Goal: Task Accomplishment & Management: Complete application form

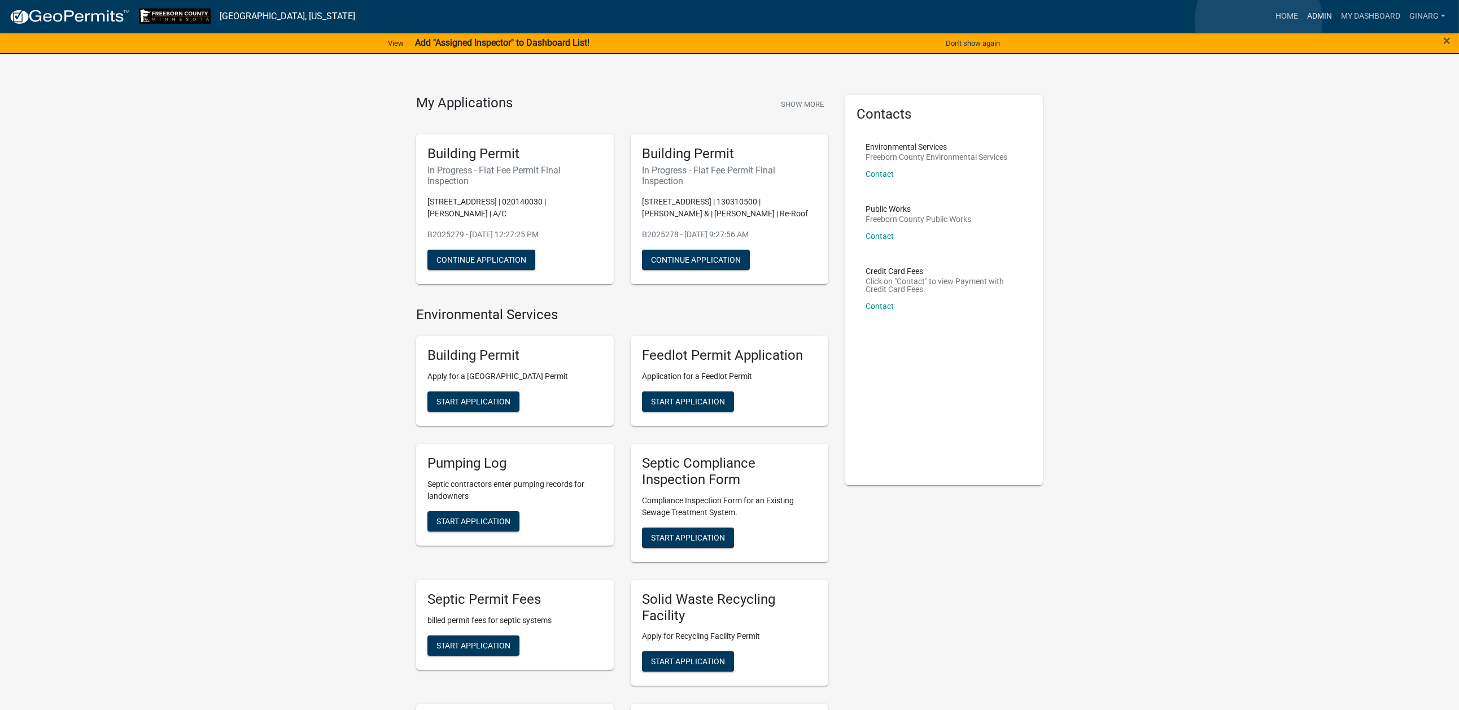
click at [1302, 22] on link "Admin" at bounding box center [1319, 16] width 34 height 21
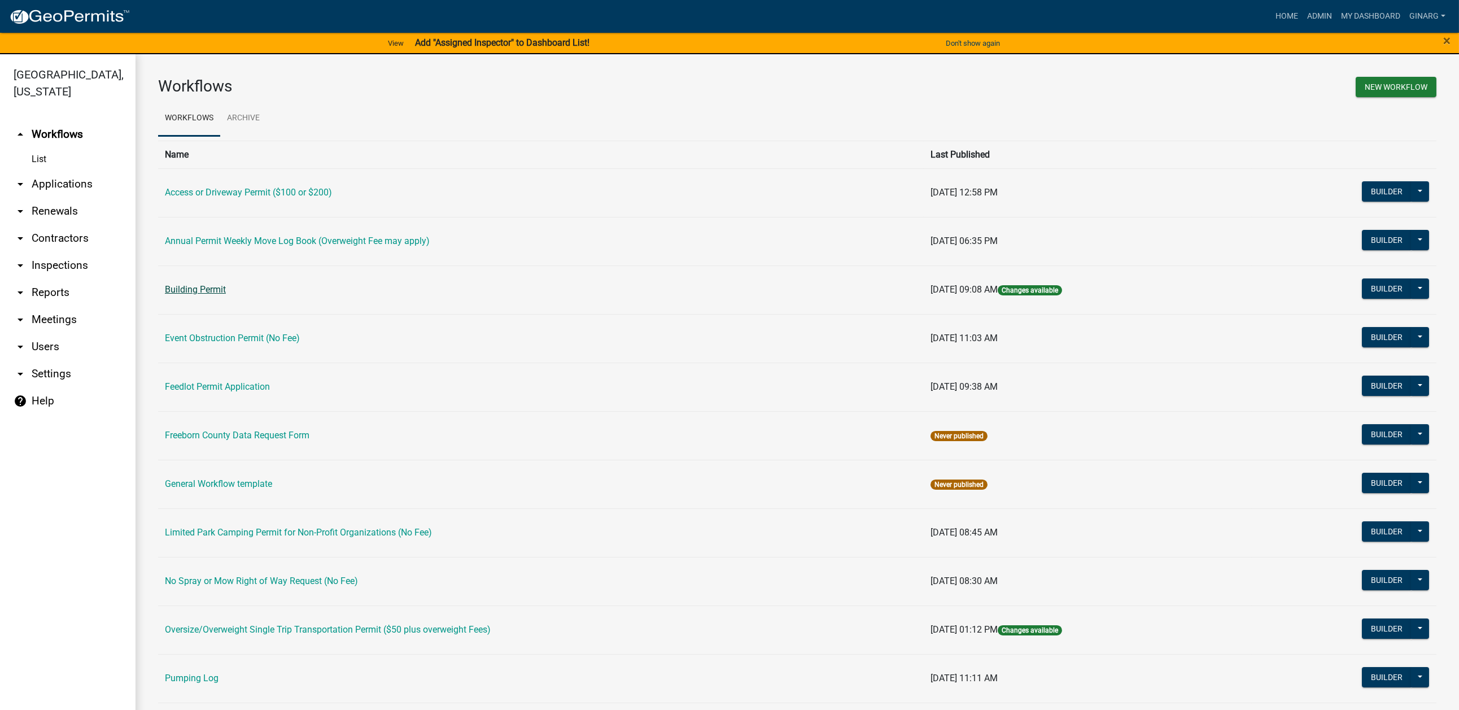
click at [226, 295] on link "Building Permit" at bounding box center [195, 289] width 61 height 11
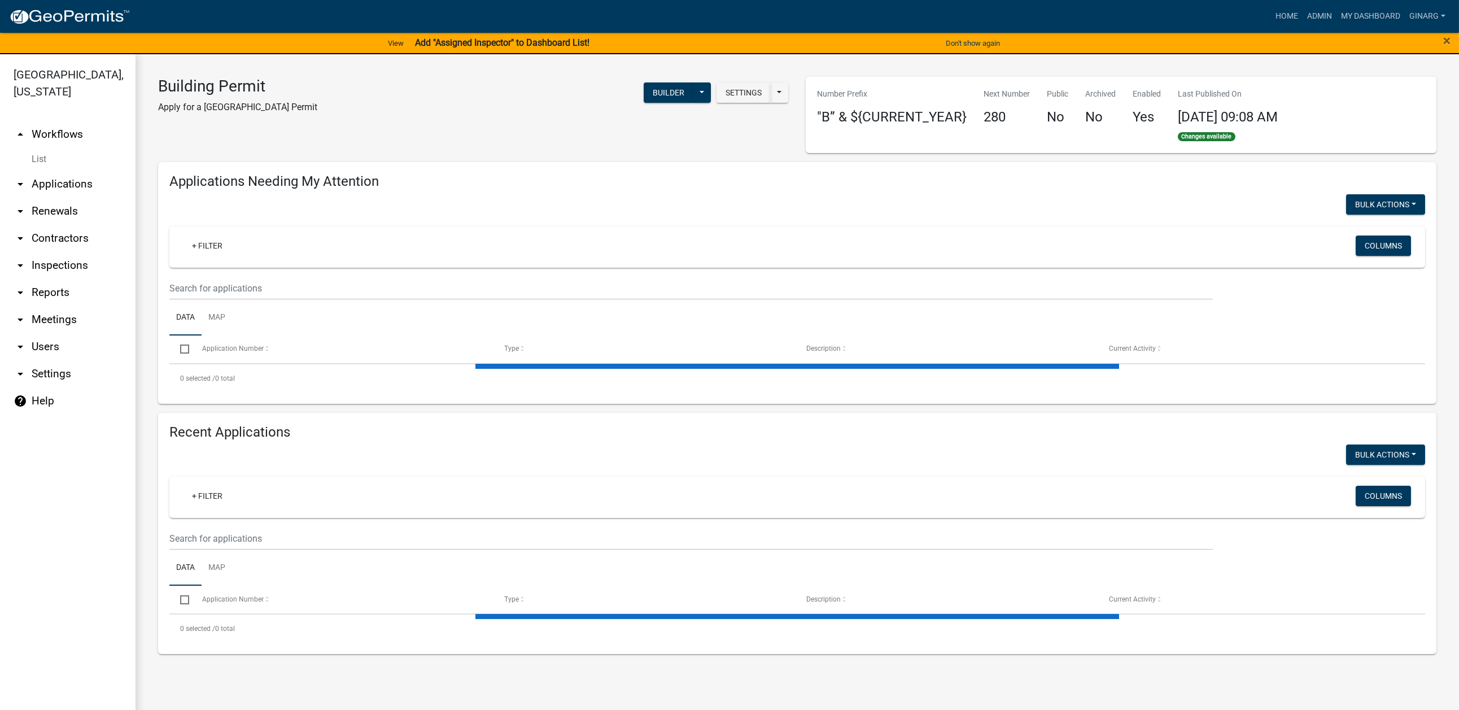
select select "3: 100"
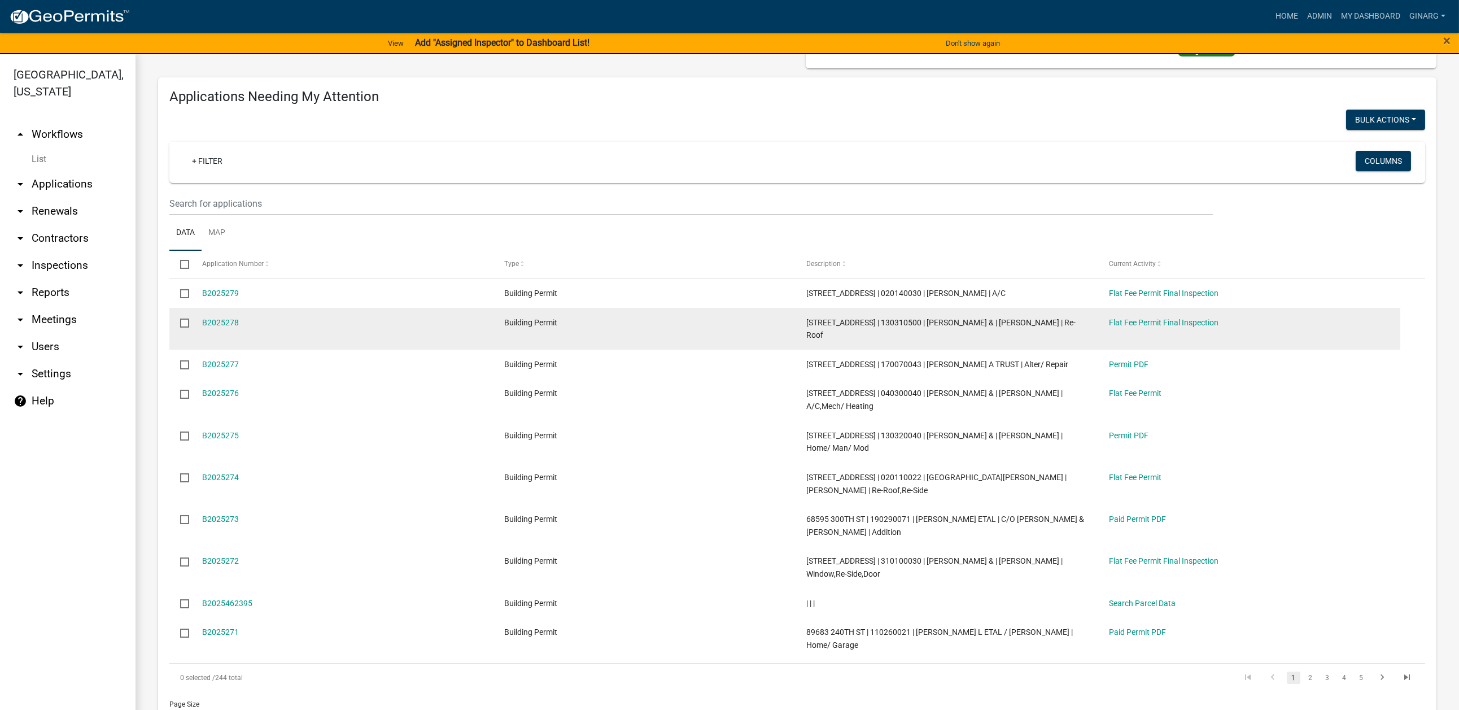
scroll to position [169, 0]
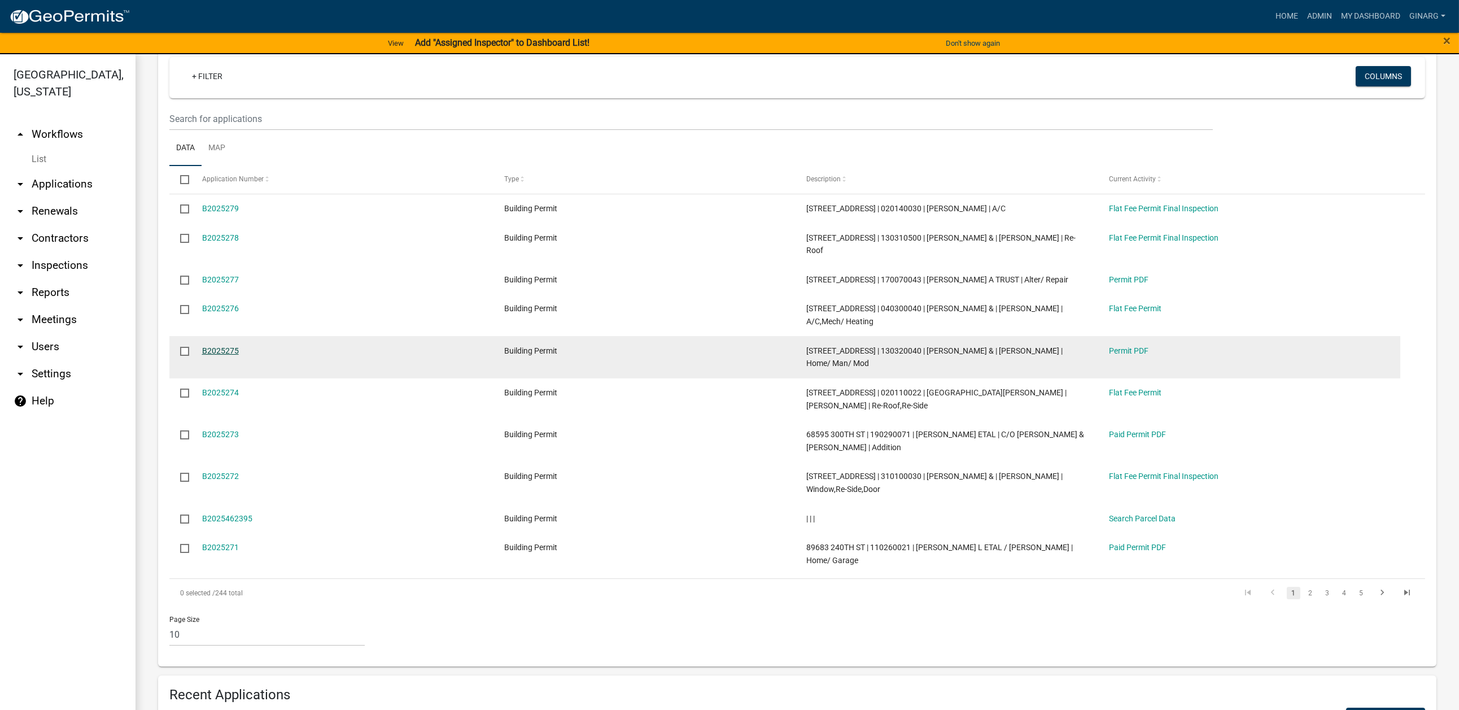
click at [235, 355] on link "B2025275" at bounding box center [220, 350] width 37 height 9
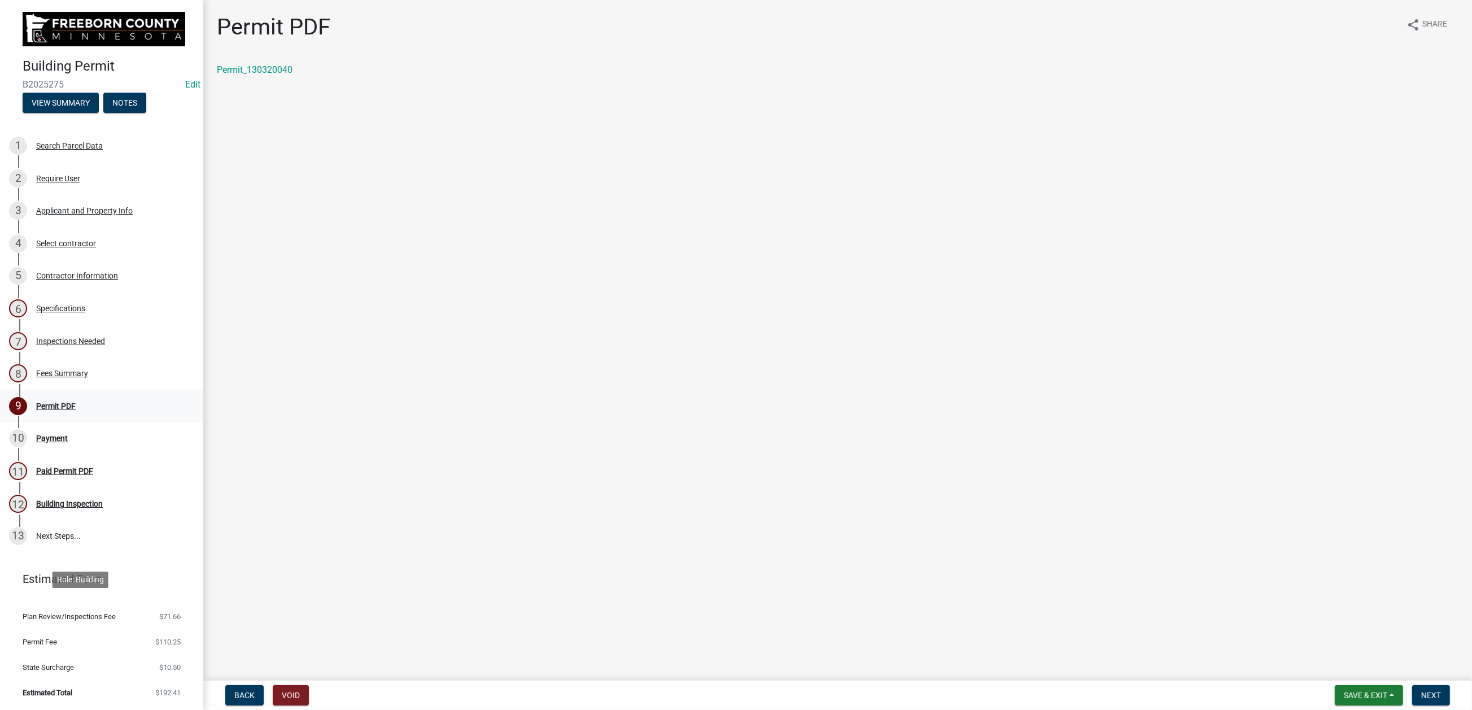
click at [76, 410] on div "Permit PDF" at bounding box center [56, 406] width 40 height 8
click at [1421, 690] on span "Next" at bounding box center [1431, 694] width 20 height 9
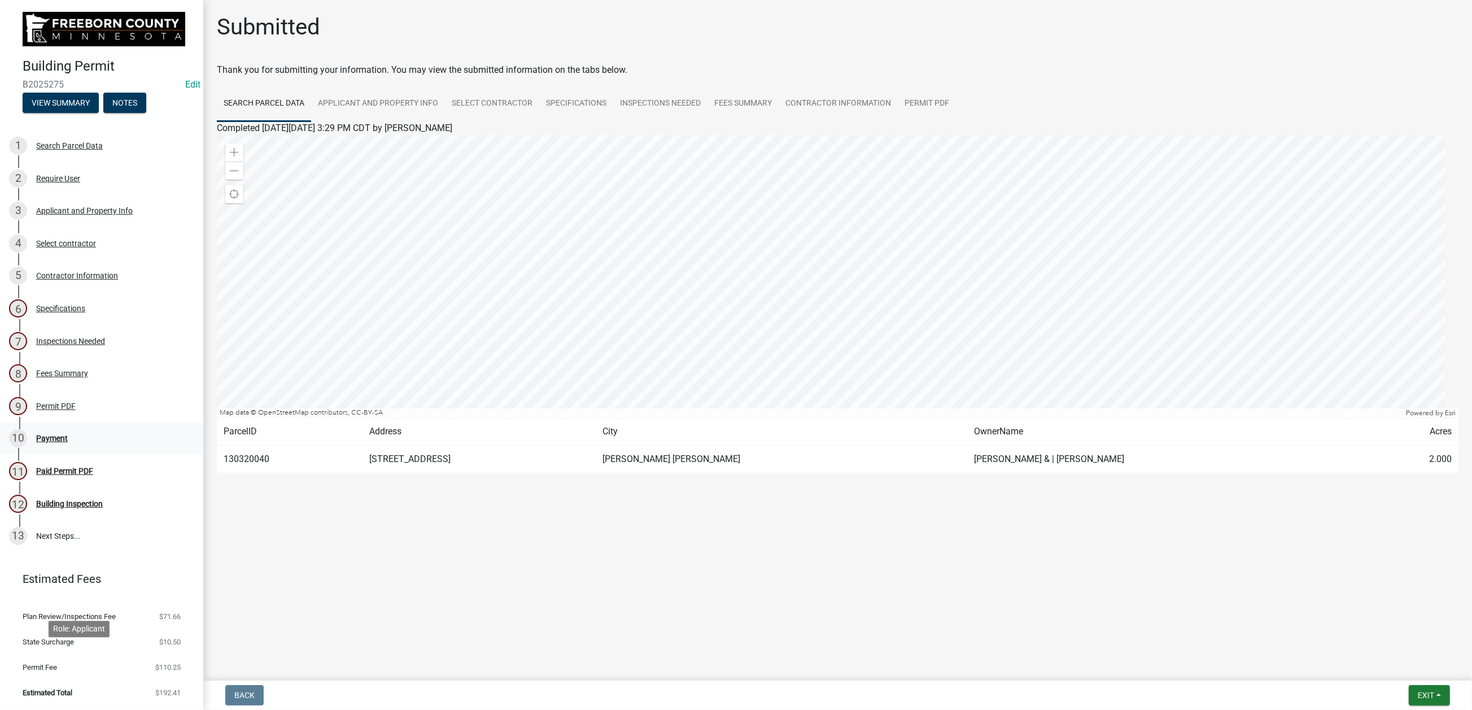
click at [68, 442] on div "Payment" at bounding box center [52, 438] width 32 height 8
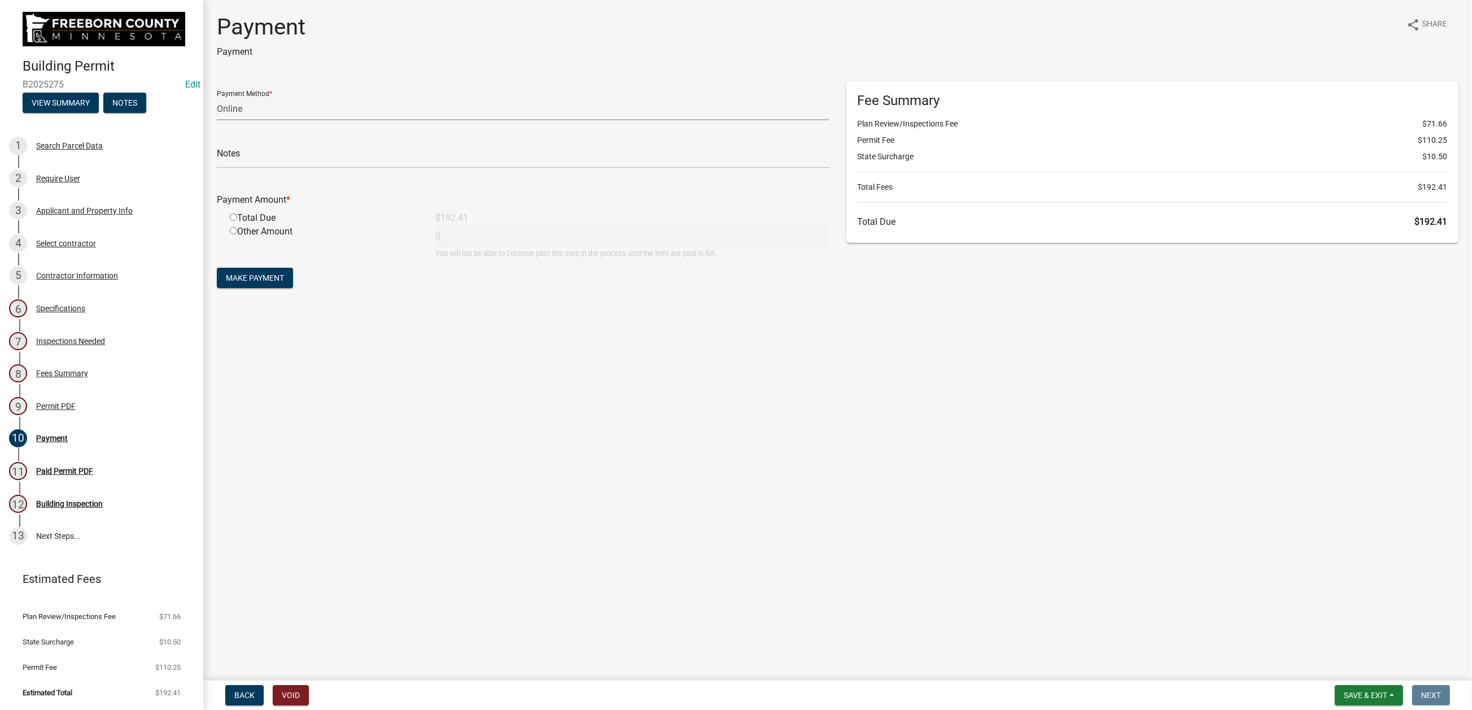
click at [274, 120] on select "Credit Card POS Check Cash Online" at bounding box center [523, 108] width 612 height 23
select select "1: 0"
click at [223, 120] on select "Credit Card POS Check Cash Online" at bounding box center [523, 108] width 612 height 23
click at [262, 168] on input "text" at bounding box center [523, 156] width 612 height 23
type input "3348"
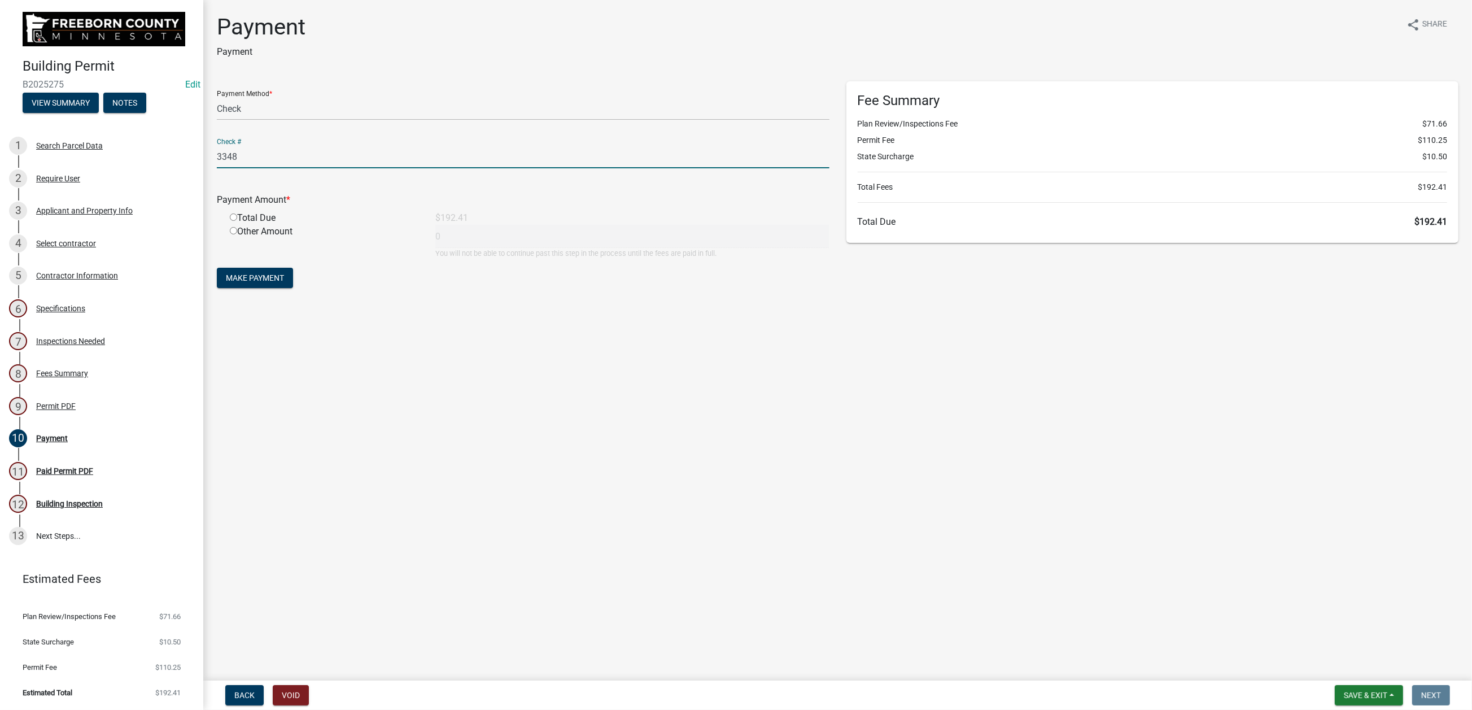
click at [237, 221] on input "radio" at bounding box center [233, 216] width 7 height 7
radio input "true"
type input "192.41"
click at [284, 282] on span "Make Payment" at bounding box center [255, 277] width 58 height 9
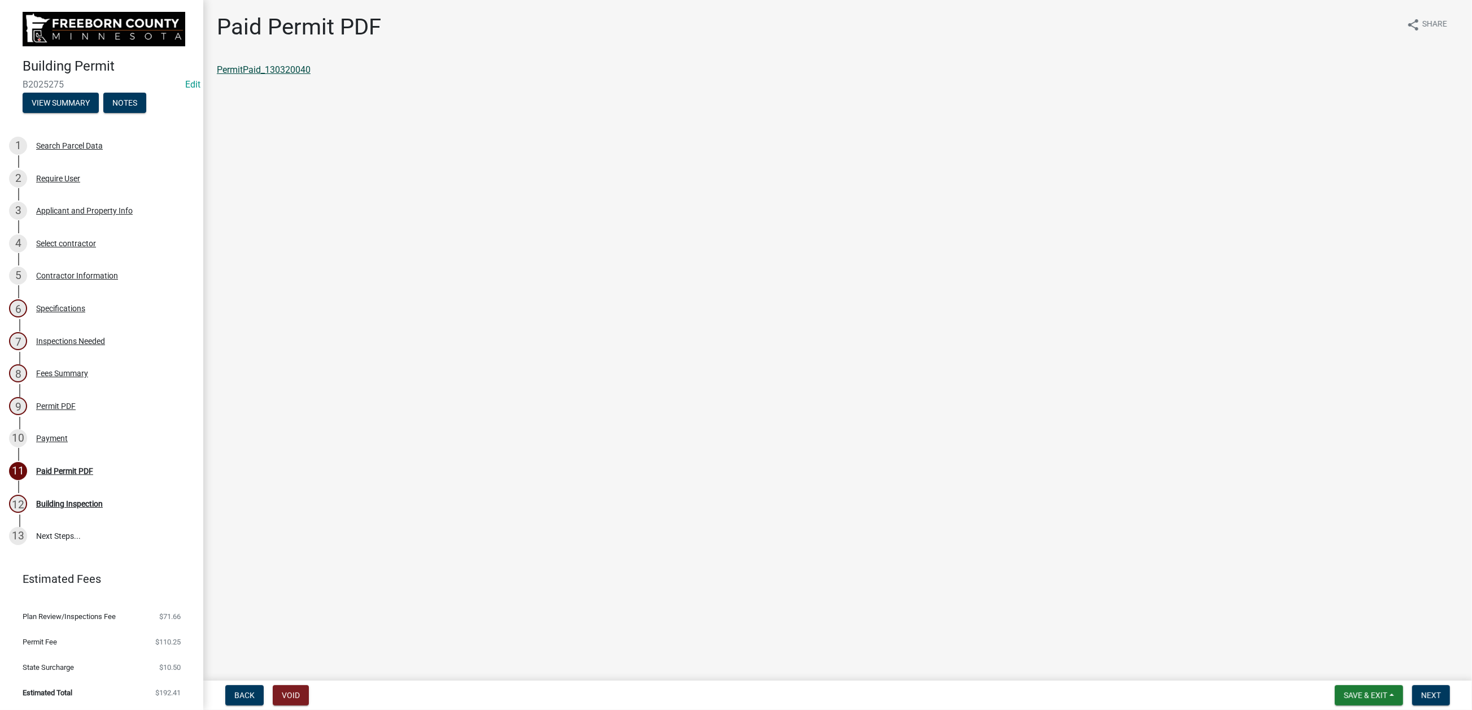
click at [285, 75] on link "PermitPaid_130320040" at bounding box center [264, 69] width 94 height 11
click at [1344, 690] on span "Save & Exit" at bounding box center [1365, 694] width 43 height 9
click at [1312, 647] on button "Save & Exit" at bounding box center [1357, 655] width 90 height 27
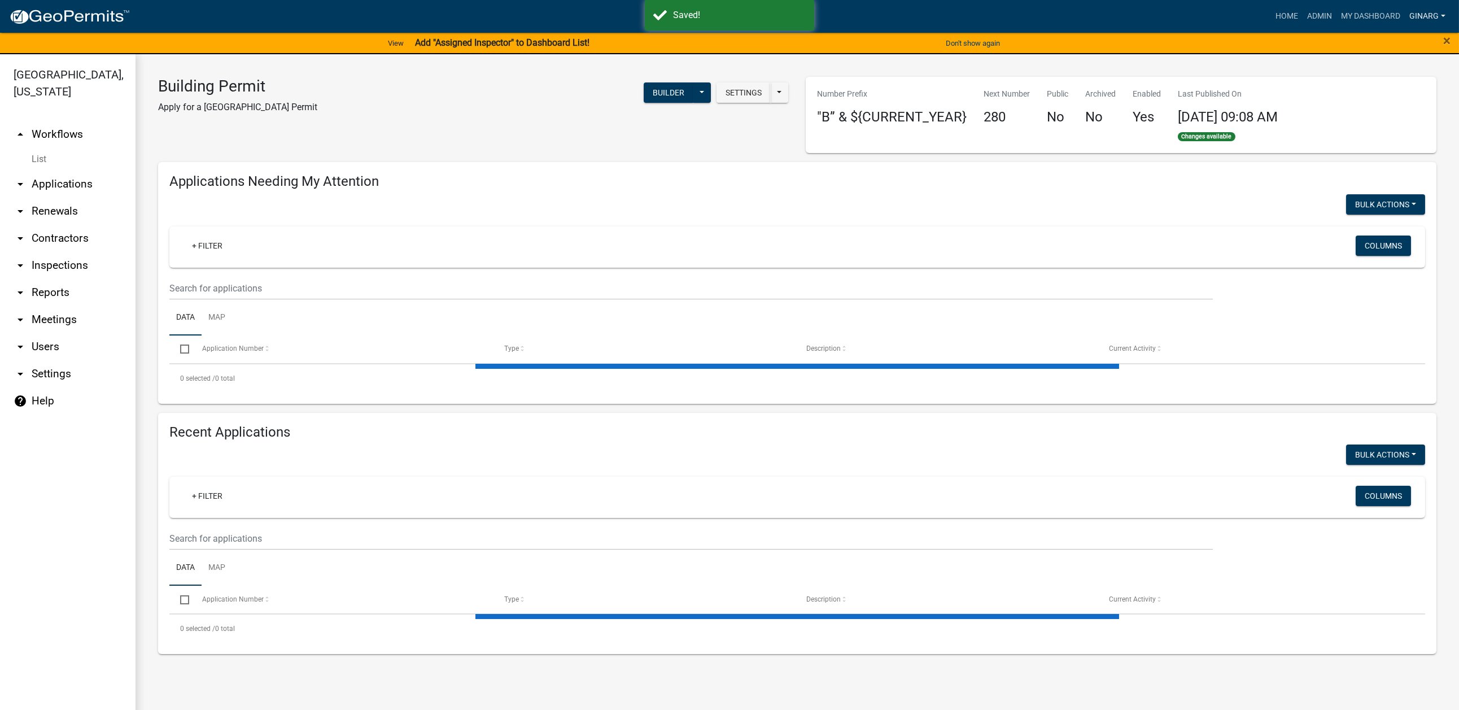
select select "3: 100"
